Goal: Transaction & Acquisition: Purchase product/service

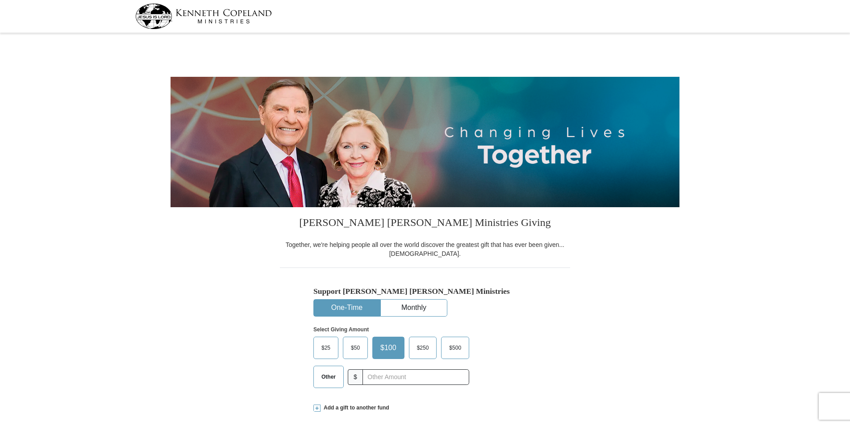
select select "AZ"
click at [324, 381] on span "Other" at bounding box center [328, 376] width 23 height 13
click at [0, 0] on input "Other" at bounding box center [0, 0] width 0 height 0
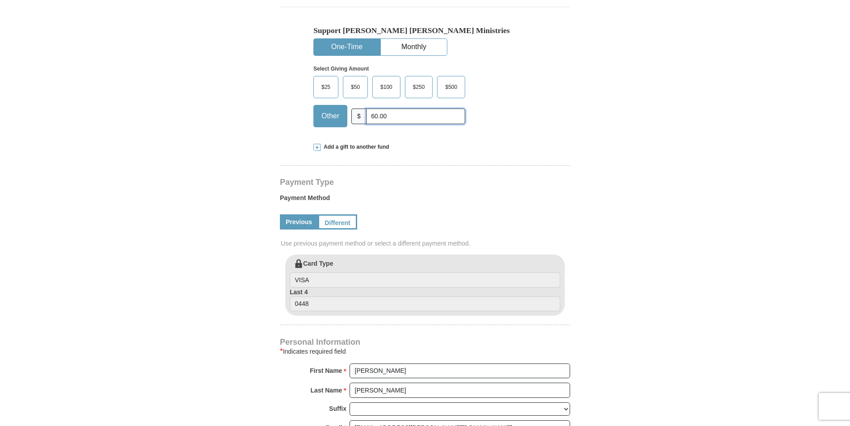
scroll to position [179, 0]
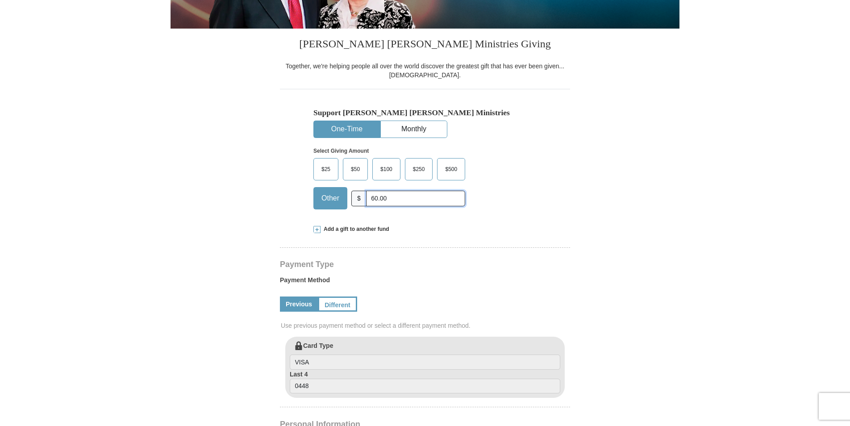
type input "60.00"
click at [284, 303] on link "Previous" at bounding box center [299, 303] width 38 height 15
click at [326, 307] on link "Different" at bounding box center [336, 303] width 37 height 15
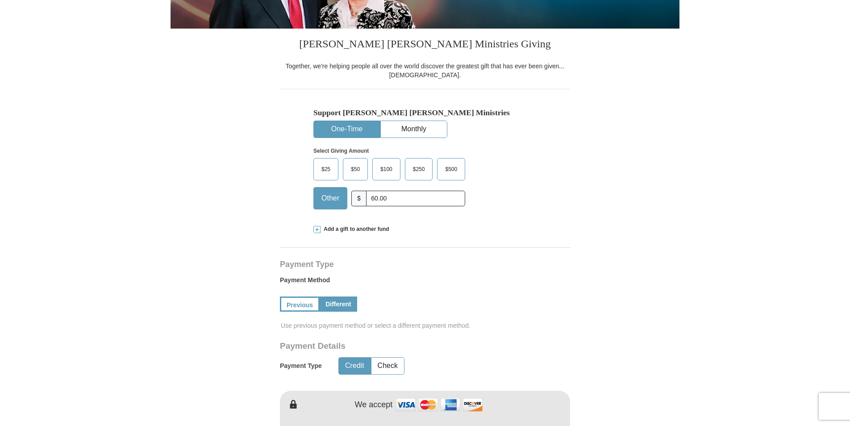
click at [336, 303] on link "Different" at bounding box center [338, 303] width 37 height 15
click at [389, 368] on button "Check" at bounding box center [387, 366] width 33 height 17
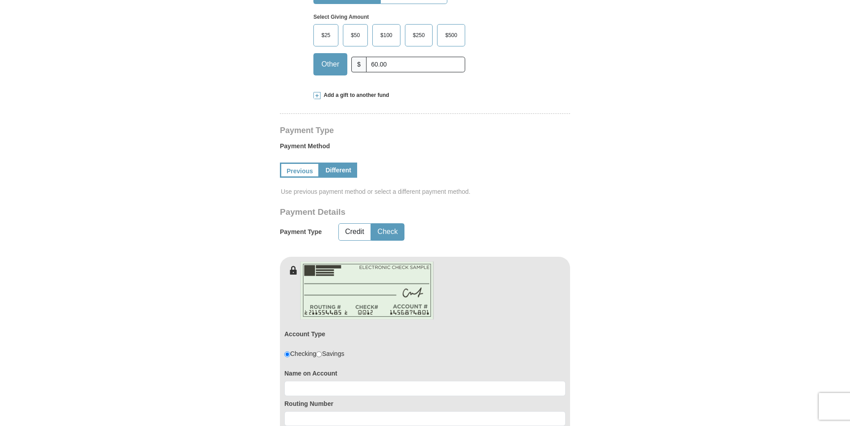
scroll to position [357, 0]
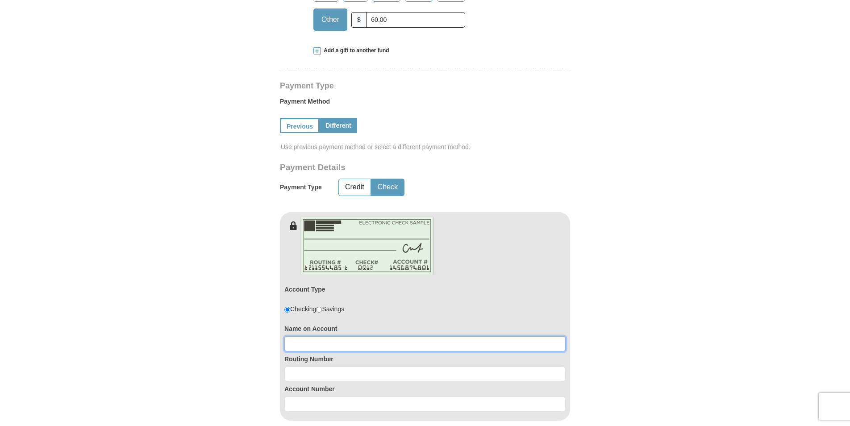
click at [318, 346] on input at bounding box center [424, 343] width 281 height 15
type input "Judith Ann Hunderup"
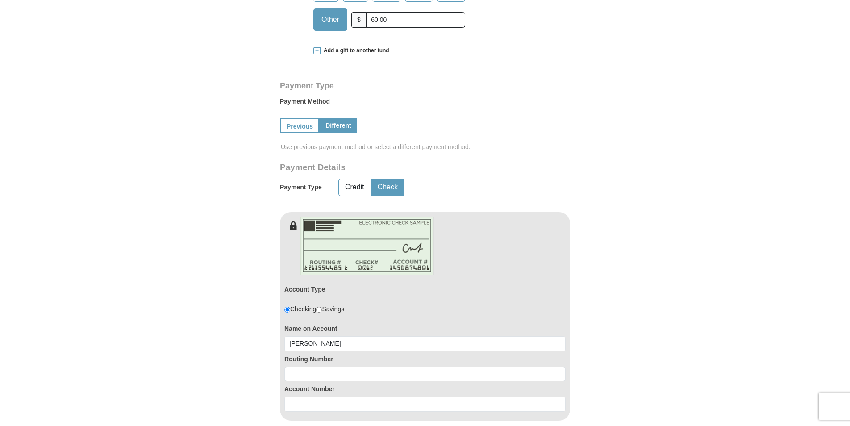
type input "Apt 134"
click at [294, 373] on input at bounding box center [424, 373] width 281 height 15
type input "122187238"
click at [599, 304] on form "Kenneth Copeland Ministries Giving Together, we're helping people all over the …" at bounding box center [425, 260] width 509 height 1162
click at [529, 307] on div "Account Type Checking Savings" at bounding box center [424, 301] width 281 height 39
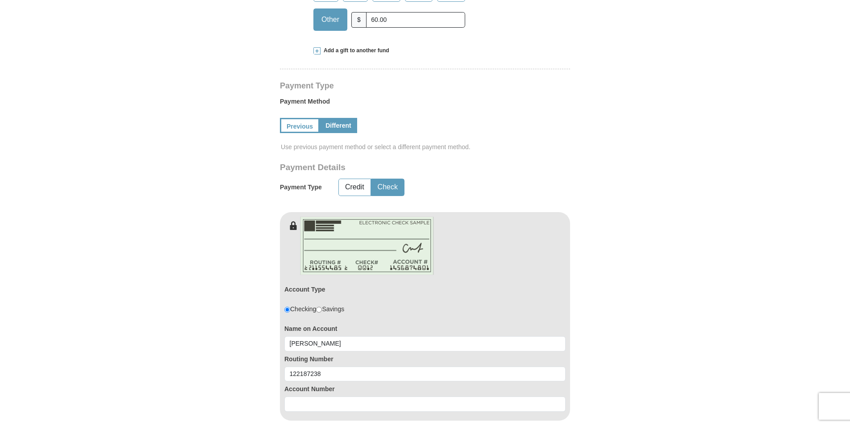
drag, startPoint x: 642, startPoint y: 322, endPoint x: 520, endPoint y: 292, distance: 125.8
click at [520, 292] on div "Account Type Checking Savings" at bounding box center [424, 301] width 281 height 39
click at [288, 405] on input at bounding box center [424, 403] width 281 height 15
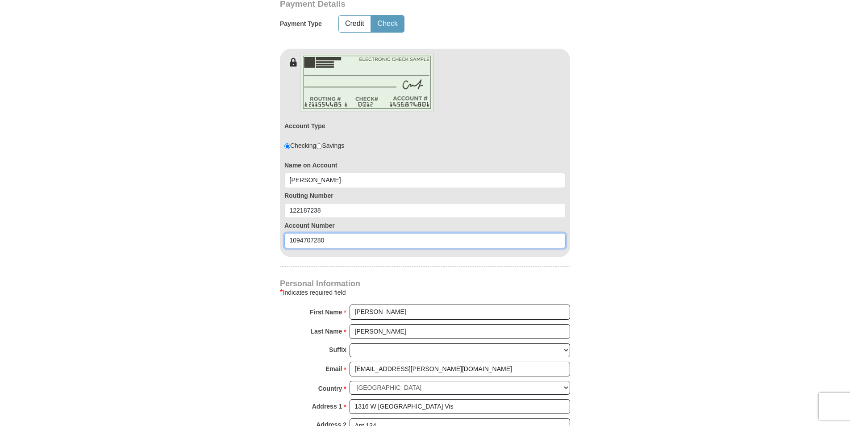
scroll to position [536, 0]
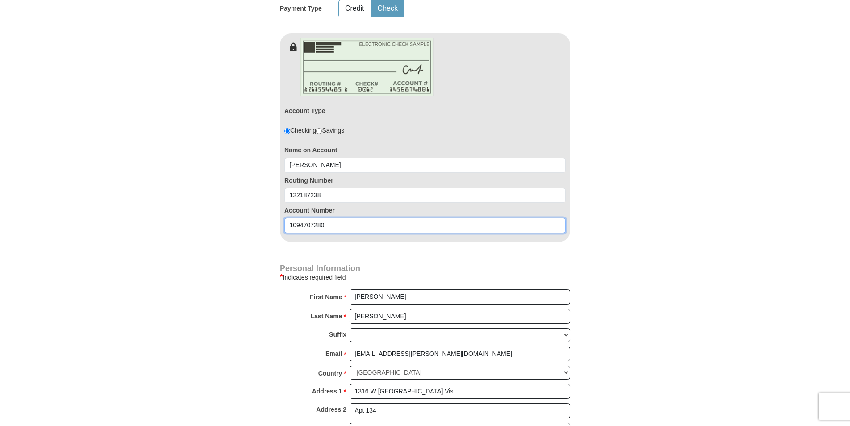
type input "1094707280"
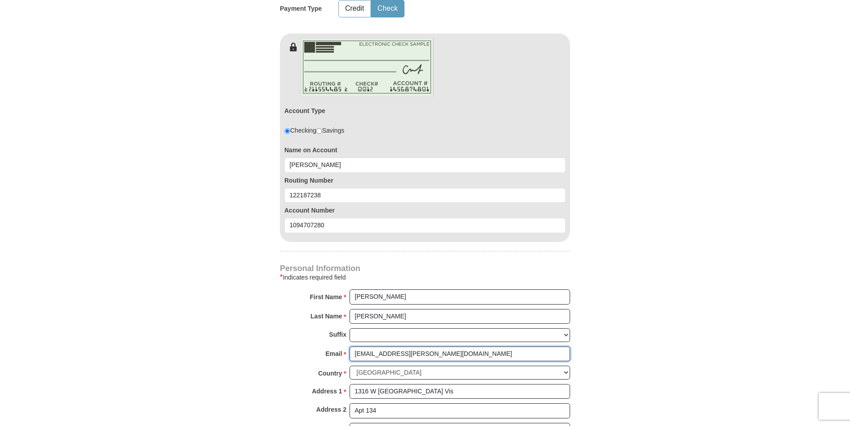
click at [405, 354] on input "judhun@cox.net" at bounding box center [460, 353] width 221 height 15
type input "judhun10@gmail.com"
click at [429, 392] on input "1316 W Los Lagos Vis" at bounding box center [460, 391] width 221 height 15
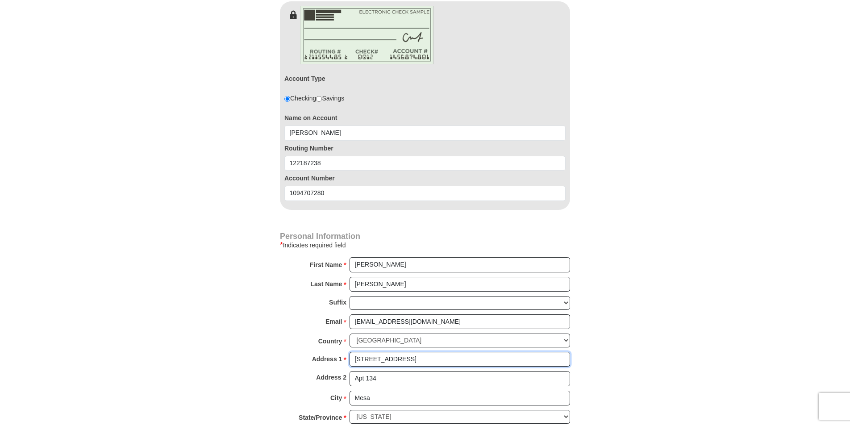
scroll to position [625, 0]
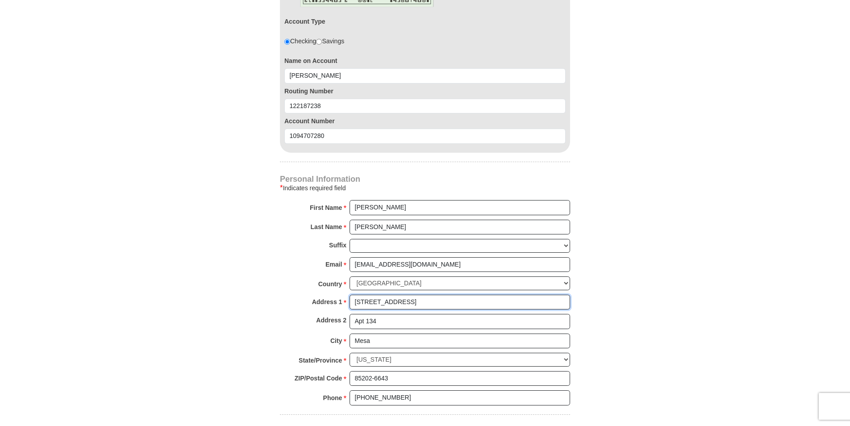
type input "13700 N Fountain Hills Blvd"
click at [388, 342] on input "Mesa" at bounding box center [460, 340] width 221 height 15
type input "M"
type input "Fountain Hills"
click at [398, 379] on input "85202-6643" at bounding box center [460, 378] width 221 height 15
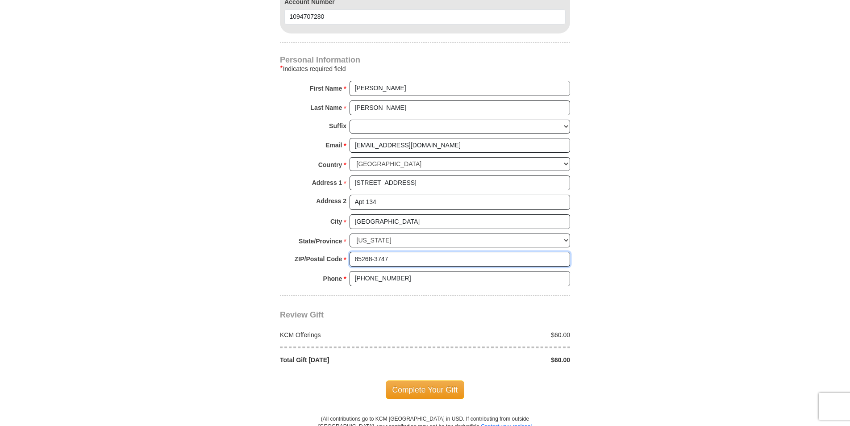
scroll to position [759, 0]
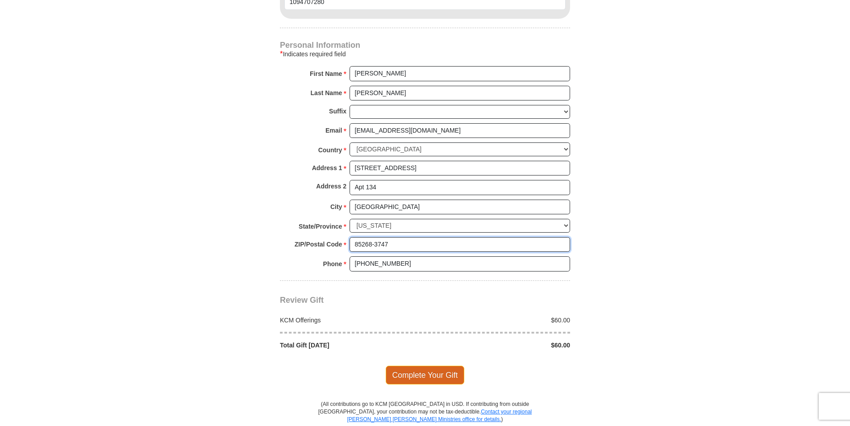
type input "85268-3747"
click at [419, 380] on span "Complete Your Gift" at bounding box center [425, 375] width 79 height 19
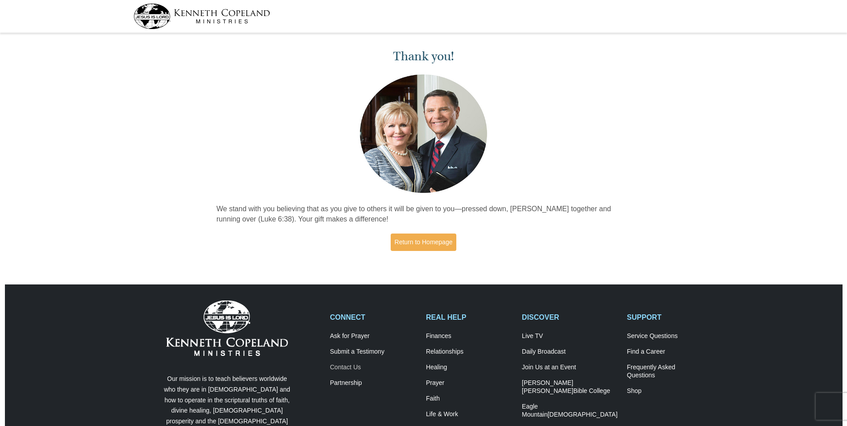
click at [350, 367] on link "Contact Us" at bounding box center [373, 367] width 87 height 8
